Goal: Transaction & Acquisition: Purchase product/service

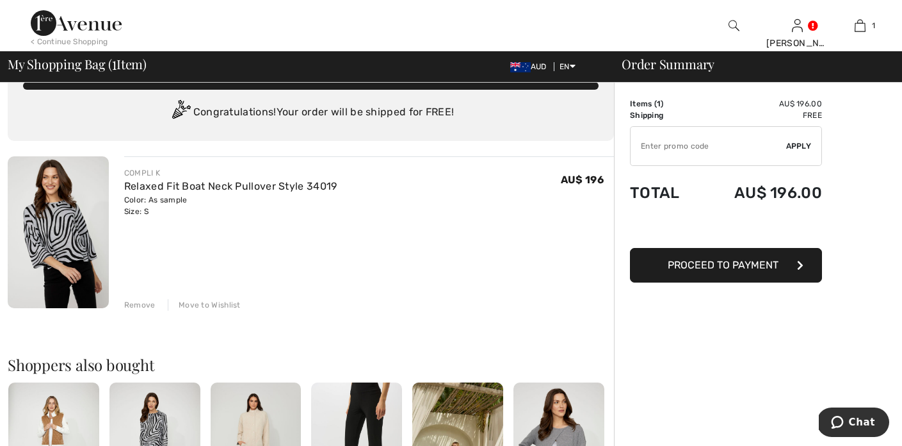
scroll to position [30, 0]
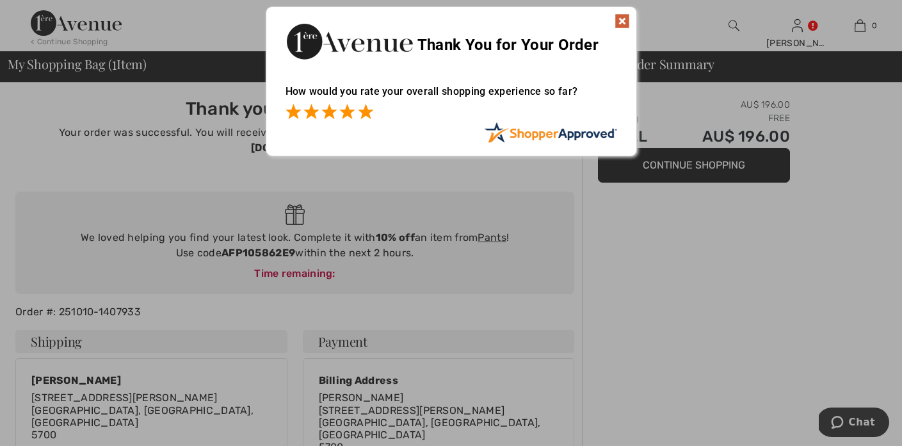
click at [370, 117] on span at bounding box center [365, 111] width 15 height 15
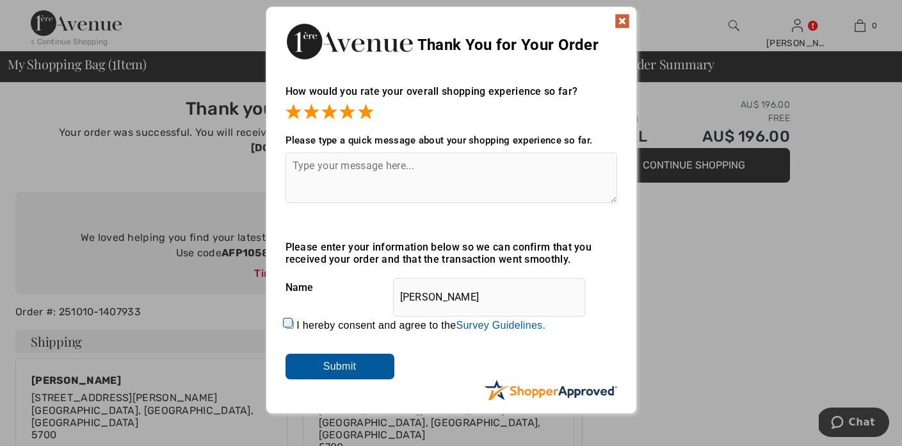
click at [286, 322] on input "I hereby consent and agree to the By submitting a review, you grant permission …" at bounding box center [290, 324] width 8 height 8
checkbox input "true"
click at [314, 178] on textarea at bounding box center [452, 177] width 332 height 51
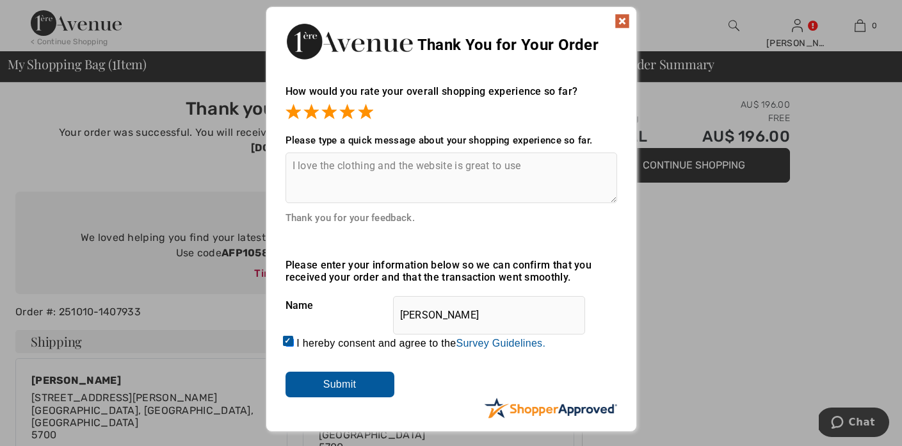
type textarea "I love the clothing and the website is great to use"
click at [348, 384] on input "Submit" at bounding box center [340, 384] width 109 height 26
